Goal: Task Accomplishment & Management: Manage account settings

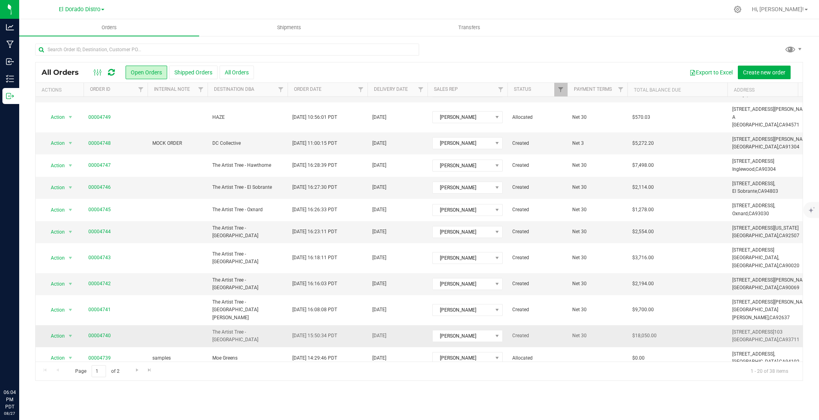
scroll to position [181, 0]
click at [137, 367] on span "Go to the next page" at bounding box center [137, 370] width 6 height 6
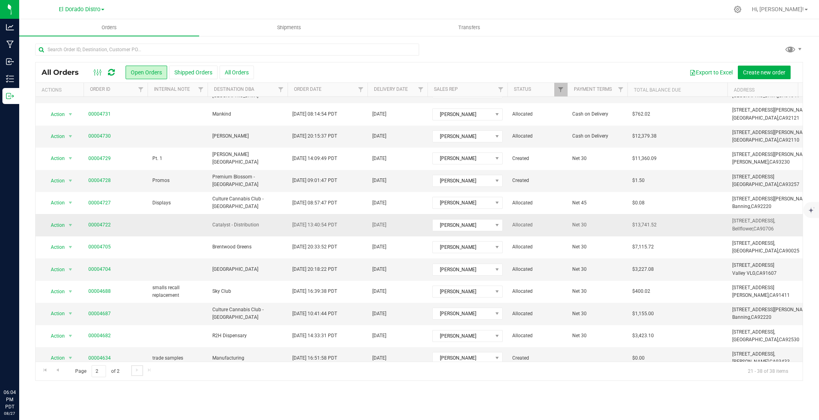
scroll to position [137, 0]
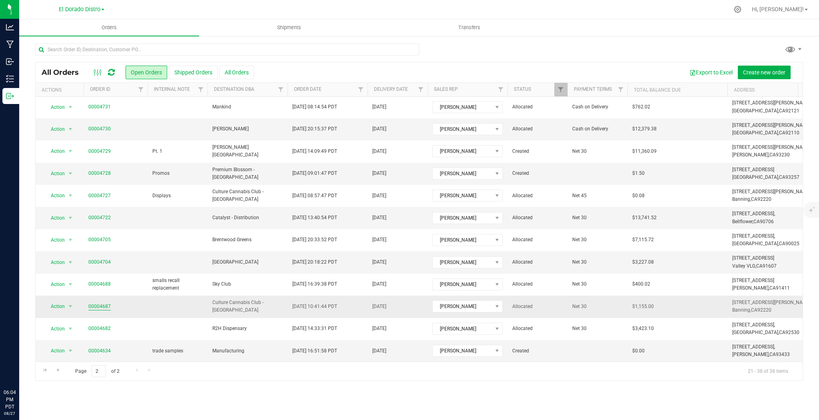
click at [104, 303] on link "00004687" at bounding box center [99, 307] width 22 height 8
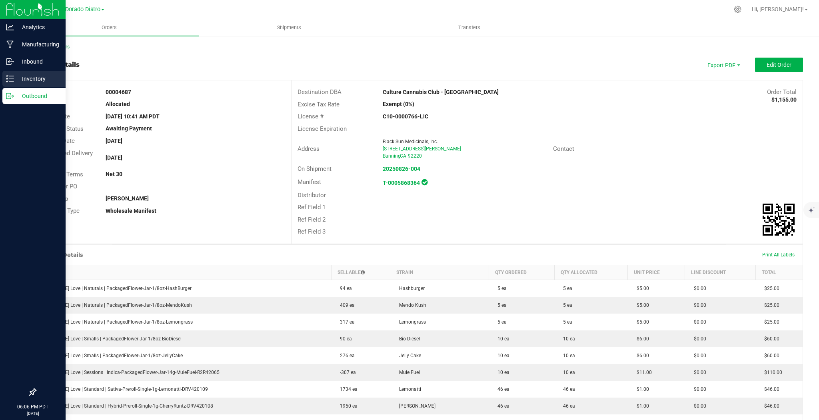
click at [19, 77] on p "Inventory" at bounding box center [38, 79] width 48 height 10
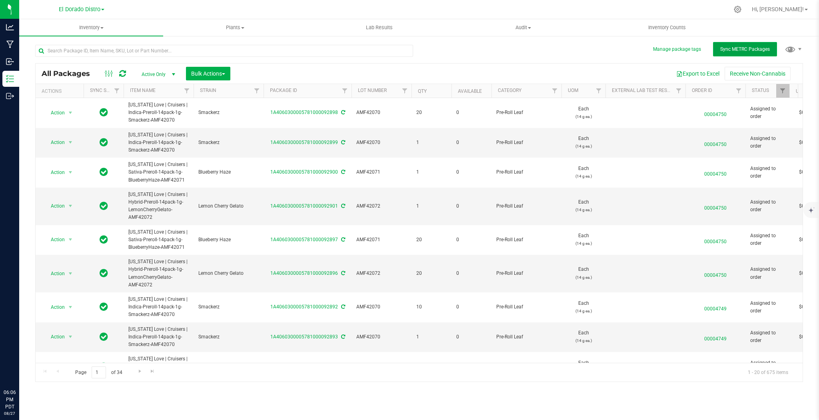
click at [742, 50] on span "Sync METRC Packages" at bounding box center [745, 49] width 50 height 6
click at [668, 50] on button "Manage package tags" at bounding box center [677, 49] width 48 height 7
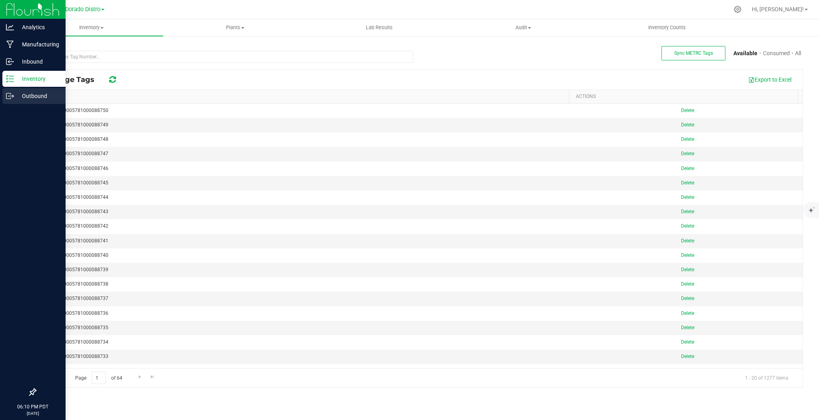
click at [15, 97] on p "Outbound" at bounding box center [38, 96] width 48 height 10
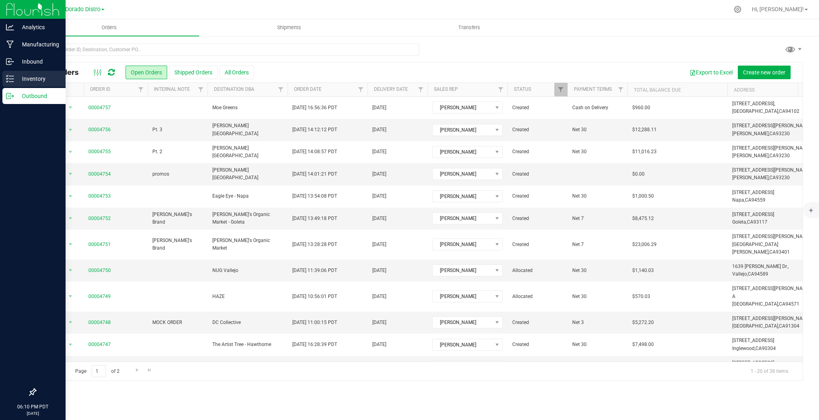
click at [27, 83] on p "Inventory" at bounding box center [38, 79] width 48 height 10
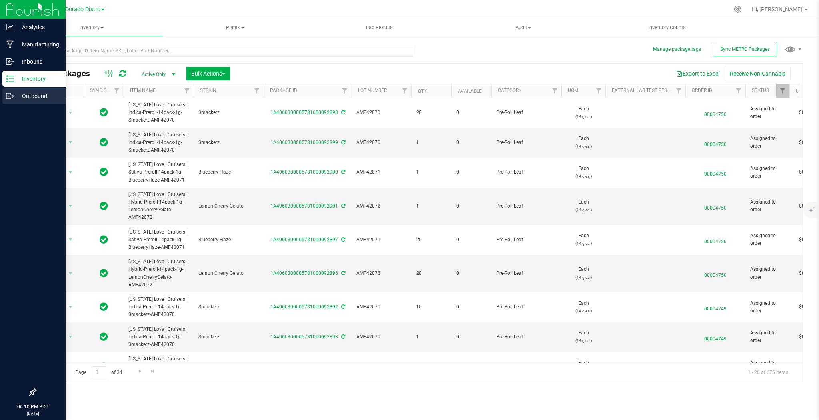
click at [8, 96] on icon at bounding box center [10, 96] width 8 height 8
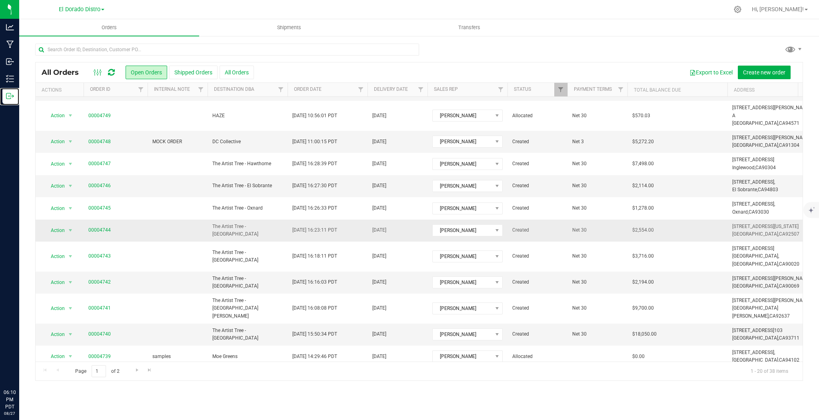
scroll to position [181, 0]
click at [130, 43] on div "All Orders Open Orders Shipped Orders All Orders Export to Excel Create new ord…" at bounding box center [419, 212] width 800 height 354
click at [130, 46] on input "text" at bounding box center [227, 50] width 384 height 12
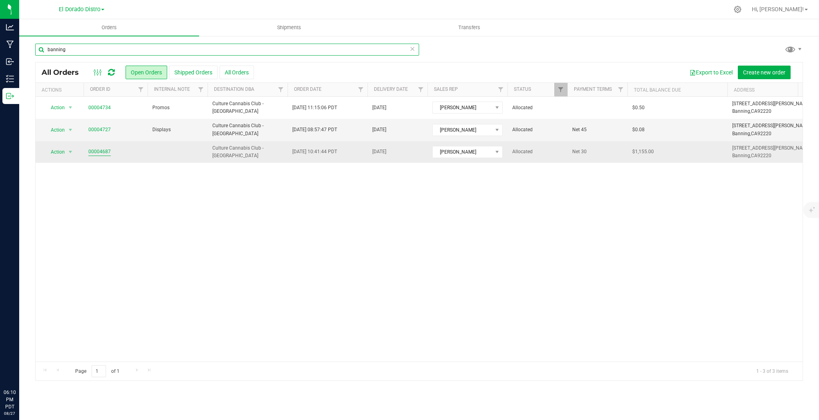
type input "banning"
click at [104, 149] on link "00004687" at bounding box center [99, 152] width 22 height 8
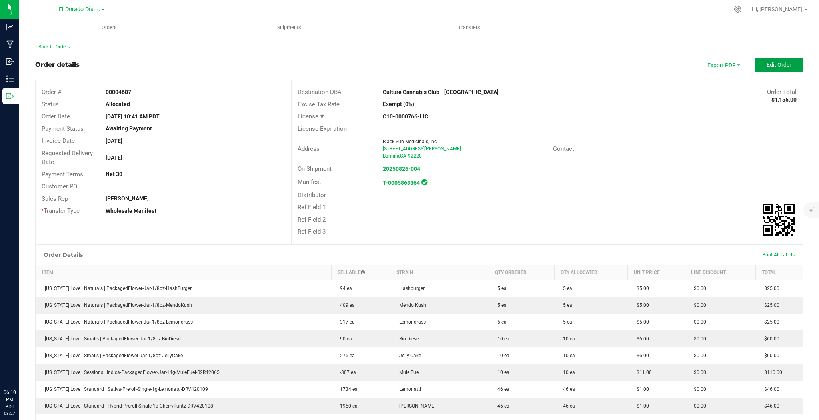
click at [756, 65] on button "Edit Order" at bounding box center [779, 65] width 48 height 14
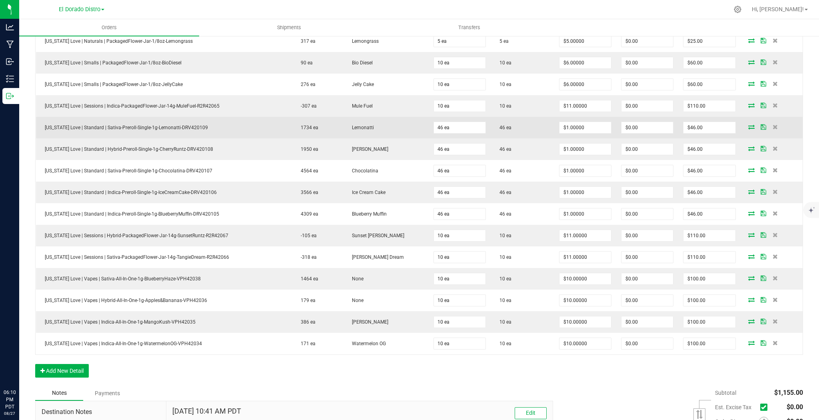
scroll to position [320, 0]
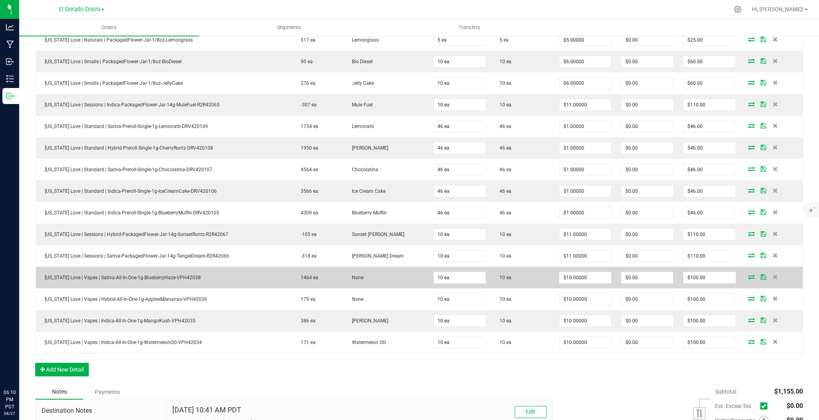
click at [748, 274] on icon at bounding box center [751, 276] width 6 height 5
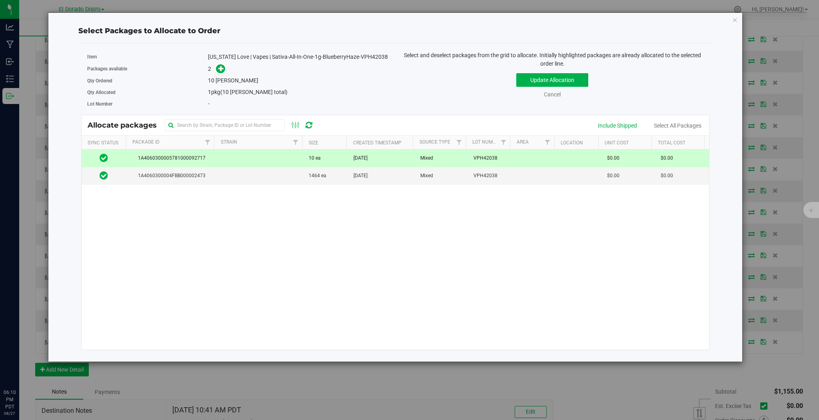
click at [530, 159] on td at bounding box center [535, 159] width 44 height 18
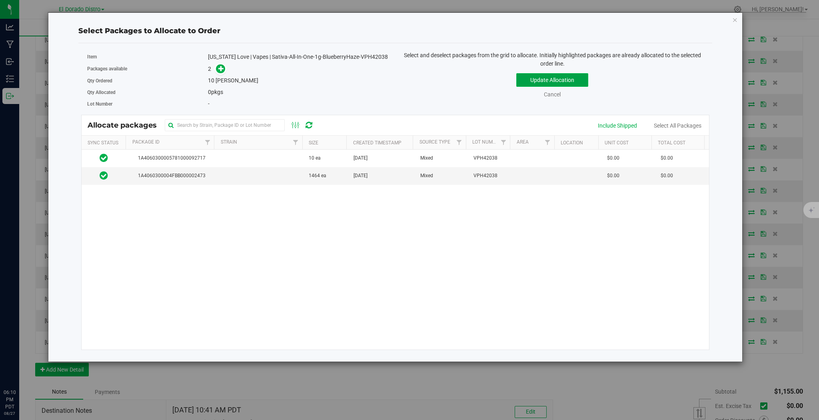
click at [580, 77] on button "Update Allocation" at bounding box center [552, 80] width 72 height 14
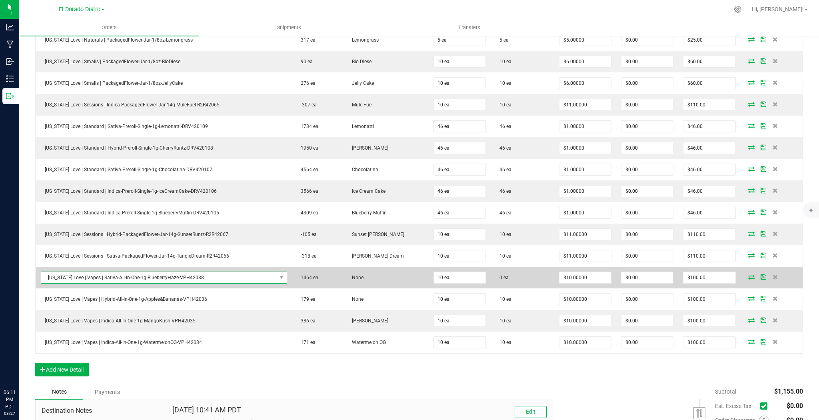
click at [218, 272] on span "California Love | Vapes | Sativa-All-In-One-1g-BlueberryHaze-VPH42038" at bounding box center [159, 277] width 236 height 11
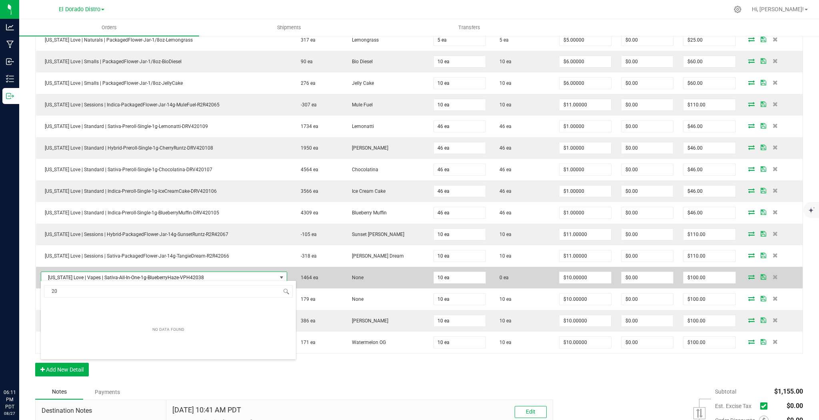
scroll to position [12, 246]
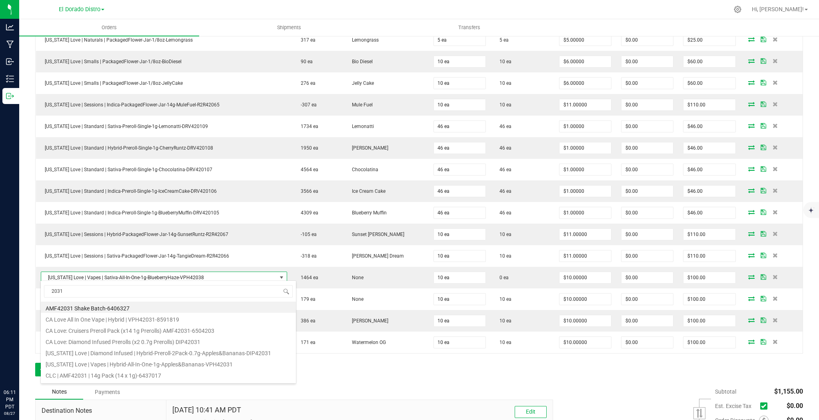
type input "2031"
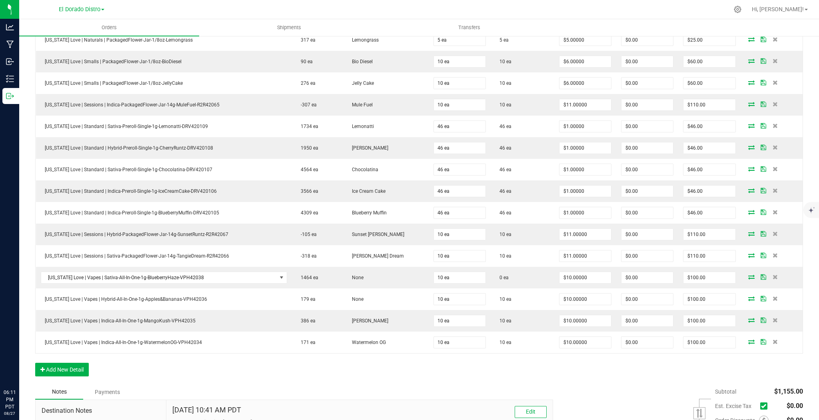
click at [331, 384] on div "Notes Payments" at bounding box center [291, 391] width 512 height 15
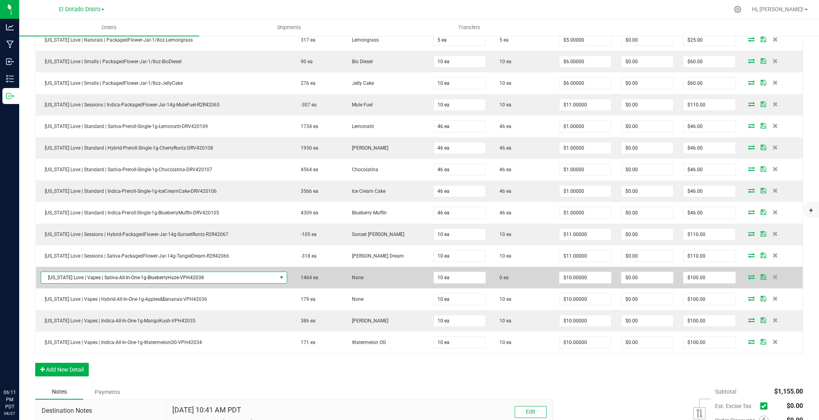
click at [166, 275] on span "California Love | Vapes | Sativa-All-In-One-1g-BlueberryHaze-VPH42038" at bounding box center [159, 277] width 236 height 11
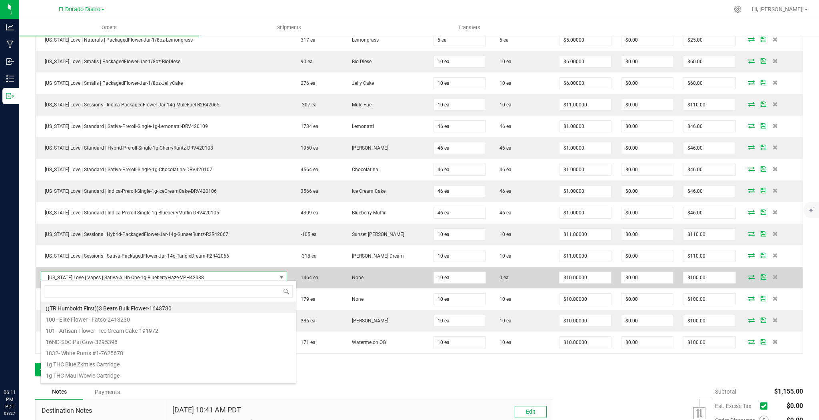
scroll to position [12, 247]
type input "2033"
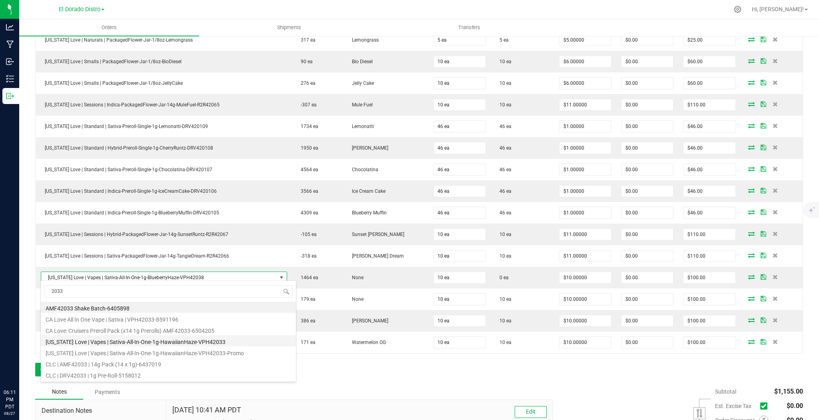
click at [222, 341] on li "[US_STATE] Love | Vapes | Sativa-All-In-One-1g-HawaiianHaze-VPH42033" at bounding box center [168, 340] width 255 height 11
type input "$13.00000"
type input "$130.00"
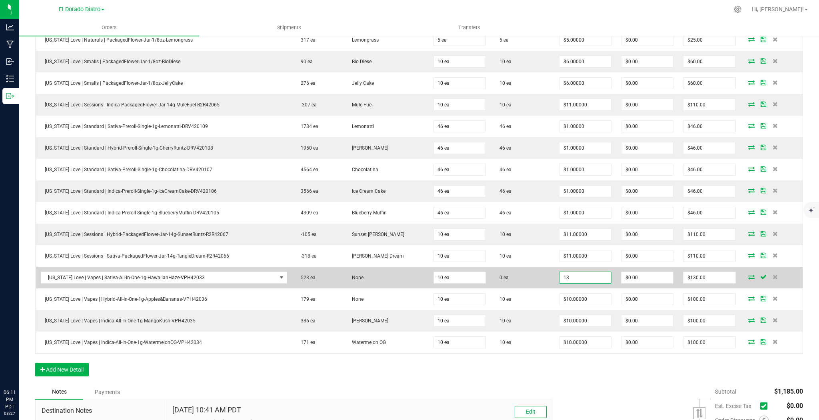
click at [560, 277] on input "13" at bounding box center [586, 277] width 52 height 11
type input "$10.00000"
type input "0"
type input "$100.00"
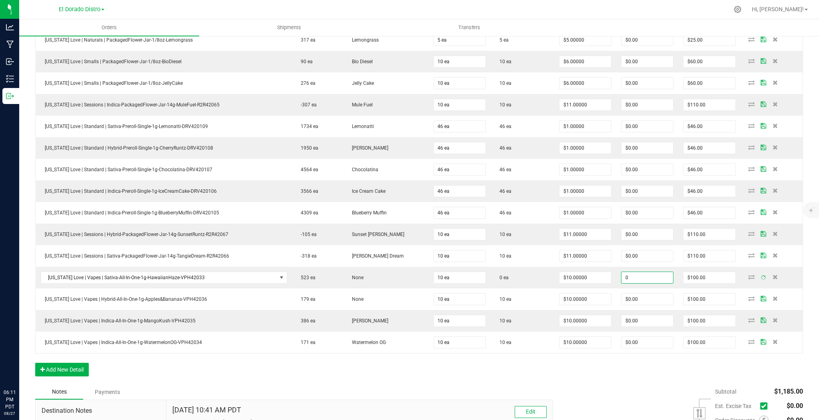
click at [578, 377] on div "Order Details Print All Labels Item Sellable Strain Qty Ordered Qty Allocated U…" at bounding box center [419, 167] width 768 height 434
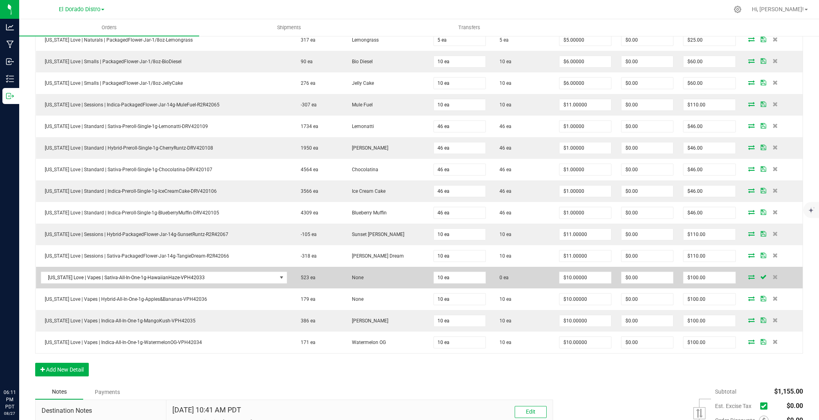
click at [748, 274] on icon at bounding box center [751, 276] width 6 height 5
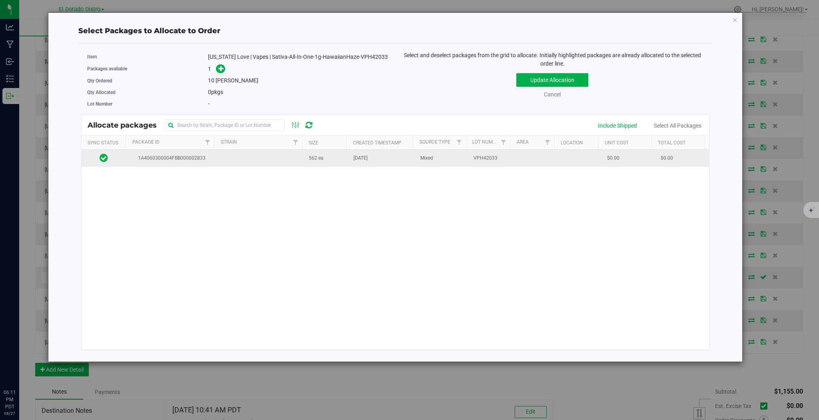
click at [235, 157] on td at bounding box center [259, 158] width 89 height 17
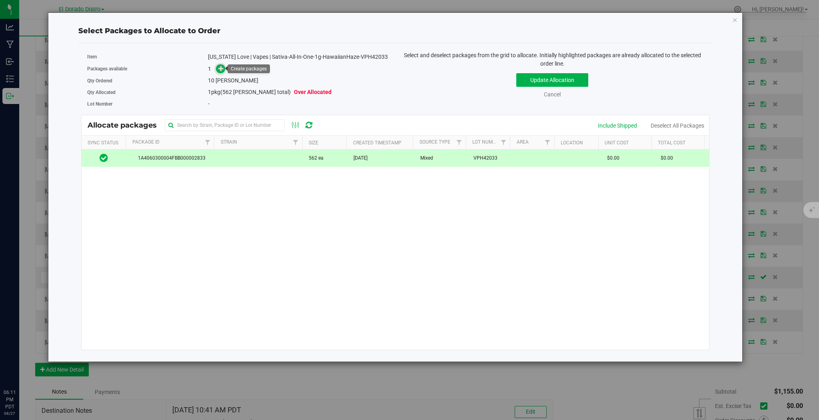
click at [222, 66] on icon at bounding box center [221, 69] width 6 height 6
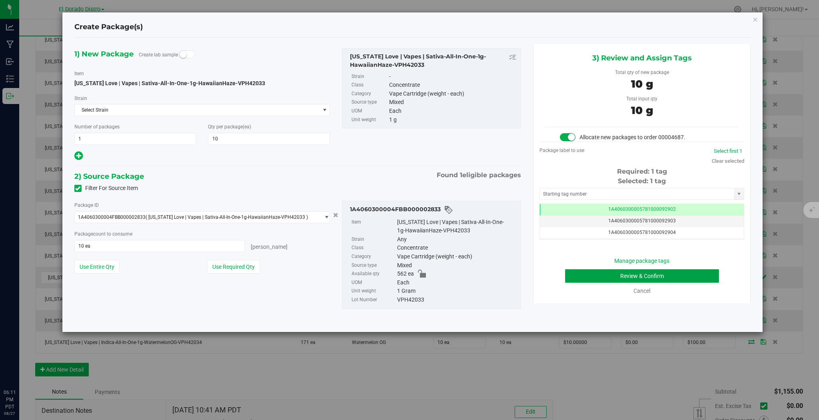
click at [594, 276] on button "Review & Confirm" at bounding box center [642, 276] width 154 height 14
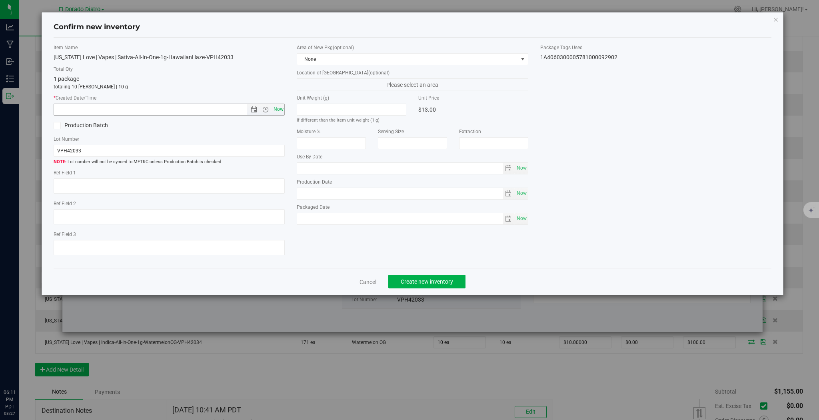
click at [275, 110] on span "Now" at bounding box center [279, 110] width 14 height 12
type input "8/27/2025 6:11 PM"
click at [416, 278] on span "Create new inventory" at bounding box center [427, 281] width 52 height 6
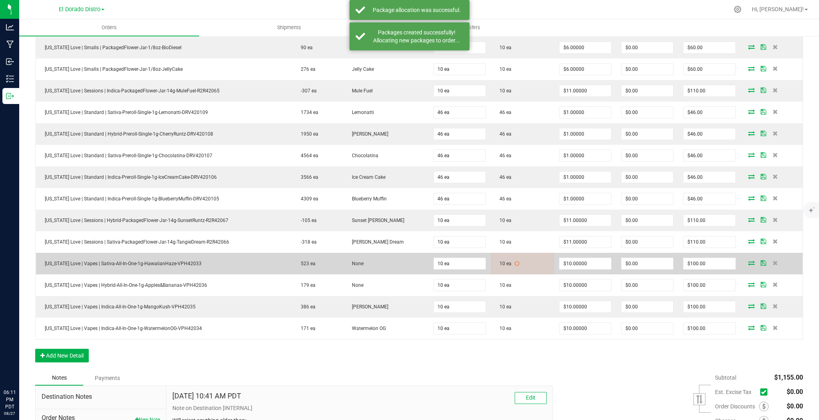
click at [748, 262] on icon at bounding box center [751, 262] width 6 height 5
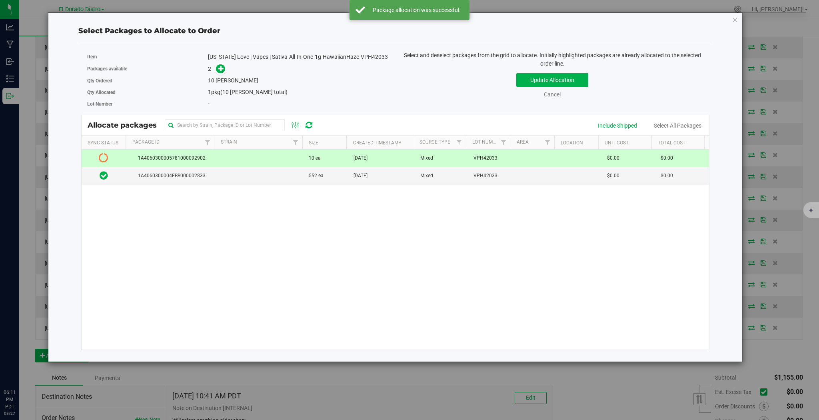
click at [550, 95] on link "Cancel" at bounding box center [552, 94] width 17 height 6
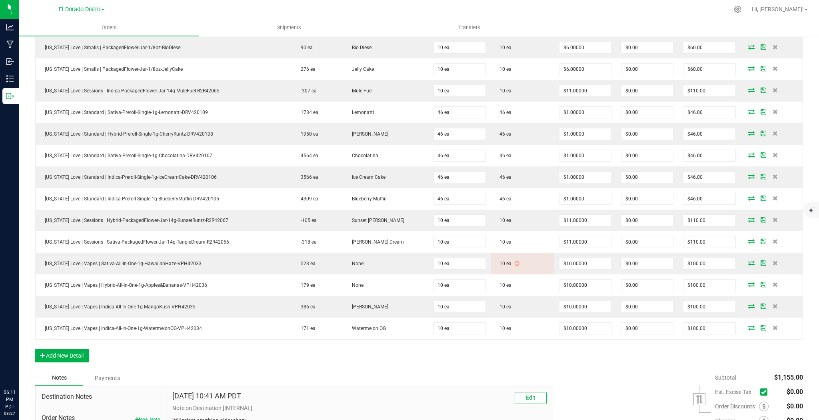
click at [306, 344] on div "Order Details Print All Labels Item Sellable Strain Qty Ordered Qty Allocated U…" at bounding box center [419, 153] width 768 height 434
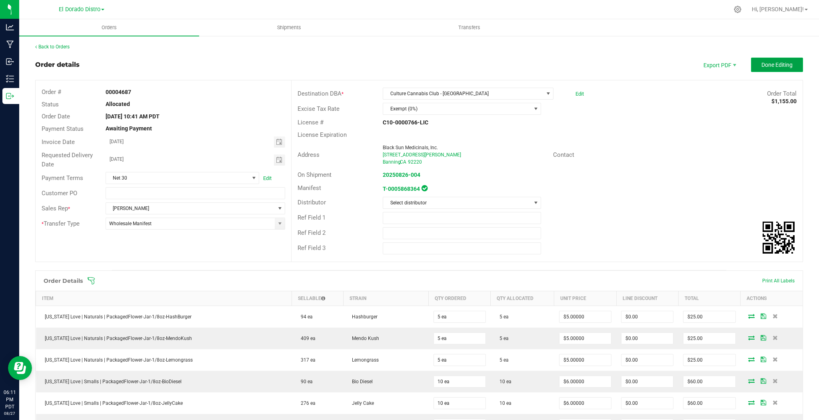
click at [789, 64] on button "Done Editing" at bounding box center [777, 65] width 52 height 14
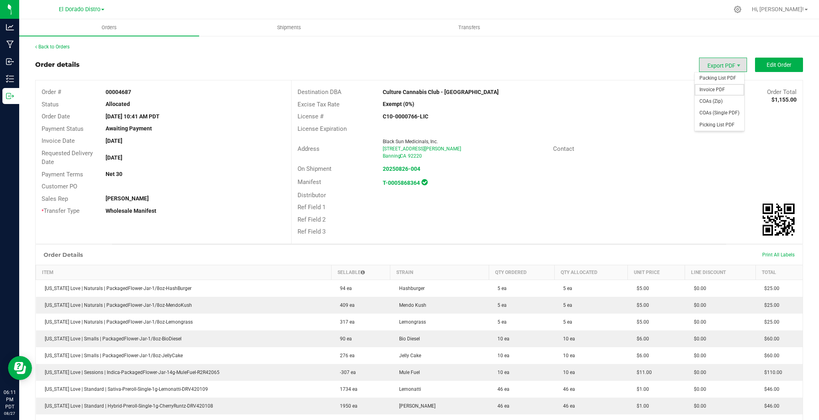
click at [717, 91] on span "Invoice PDF" at bounding box center [720, 90] width 50 height 12
